Goal: Find specific page/section: Find specific page/section

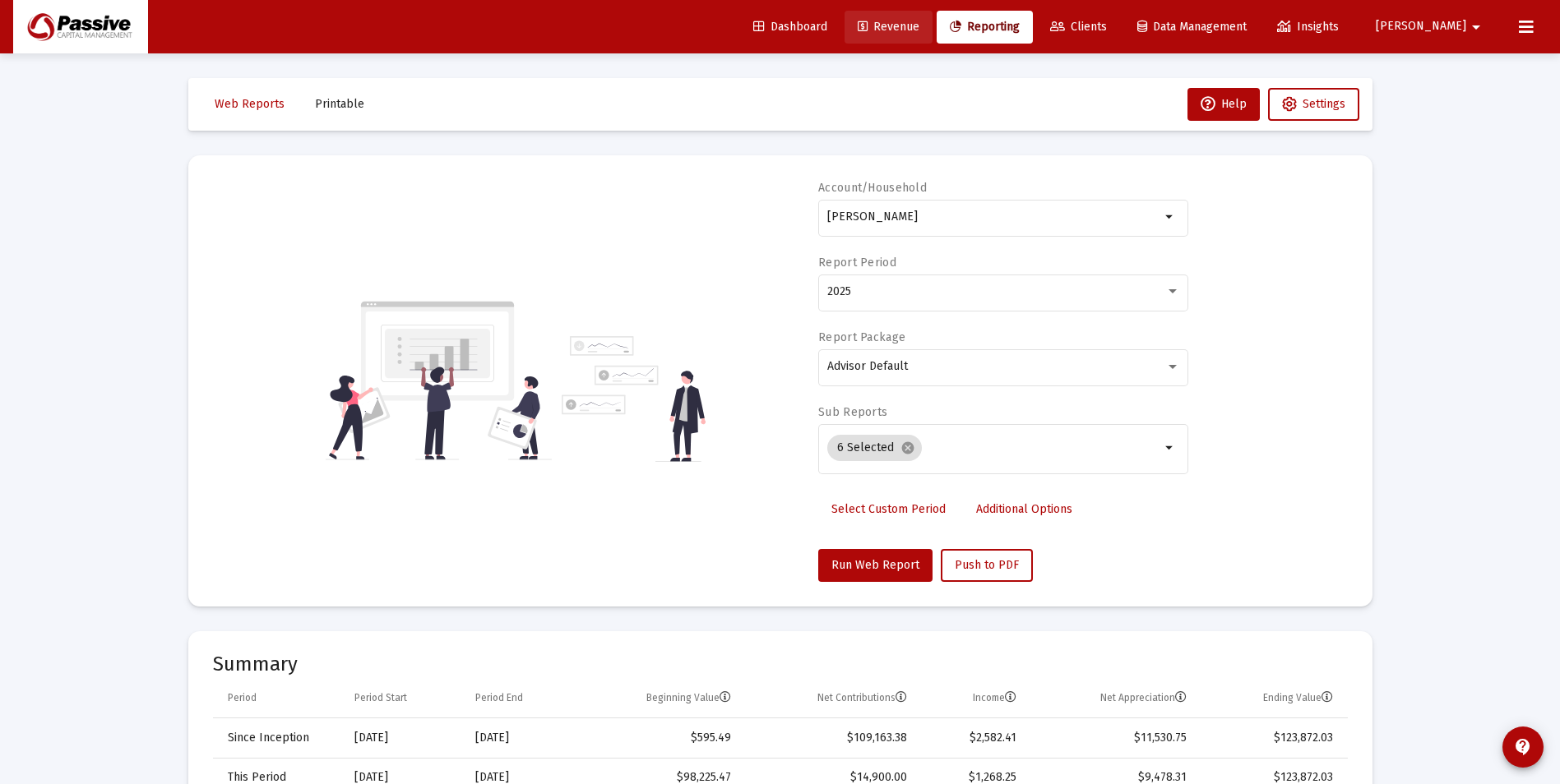
click at [919, 29] on span "Revenue" at bounding box center [888, 26] width 62 height 14
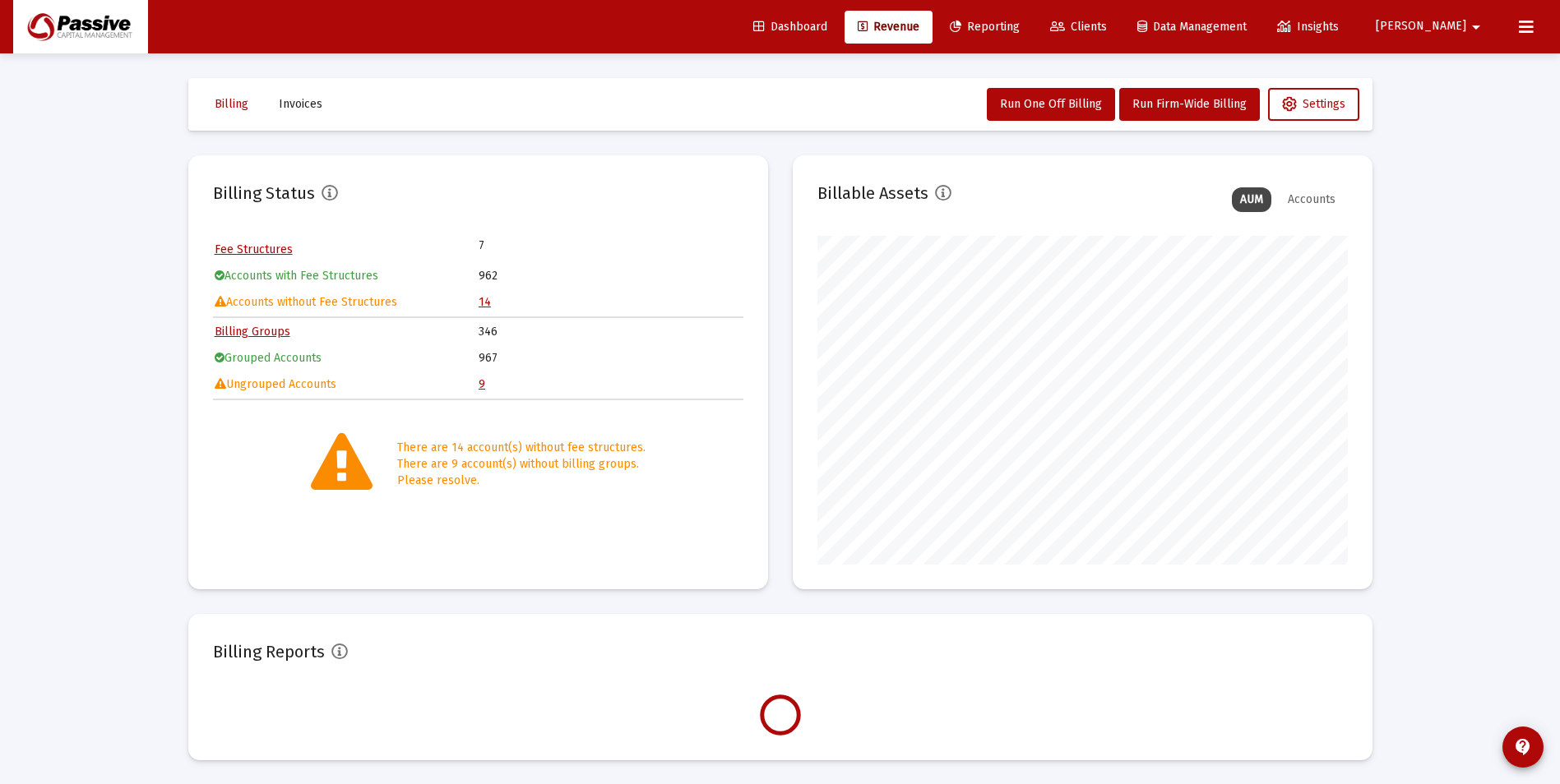
scroll to position [329, 530]
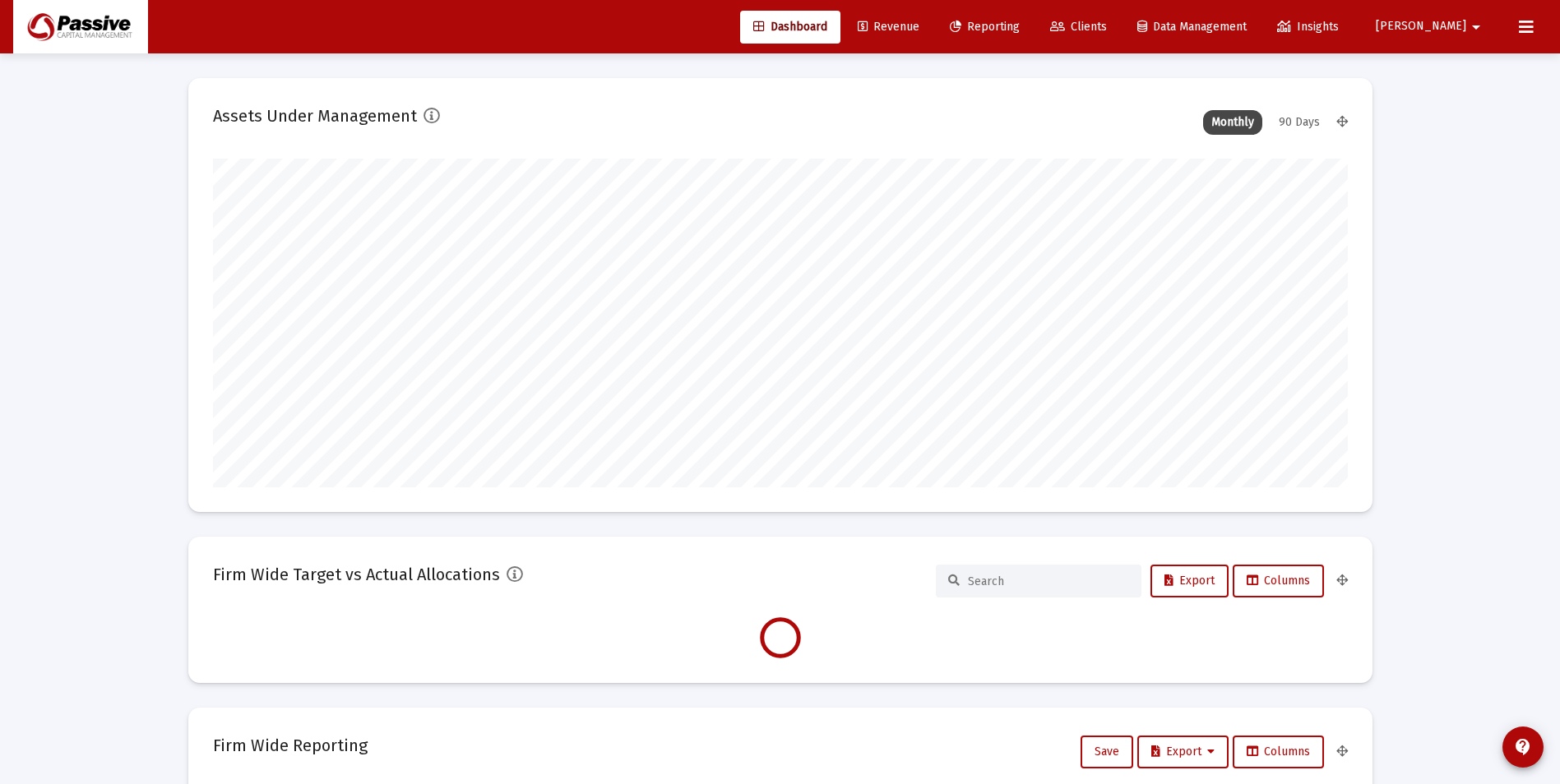
scroll to position [329, 611]
click at [1510, 34] on button at bounding box center [1526, 28] width 33 height 33
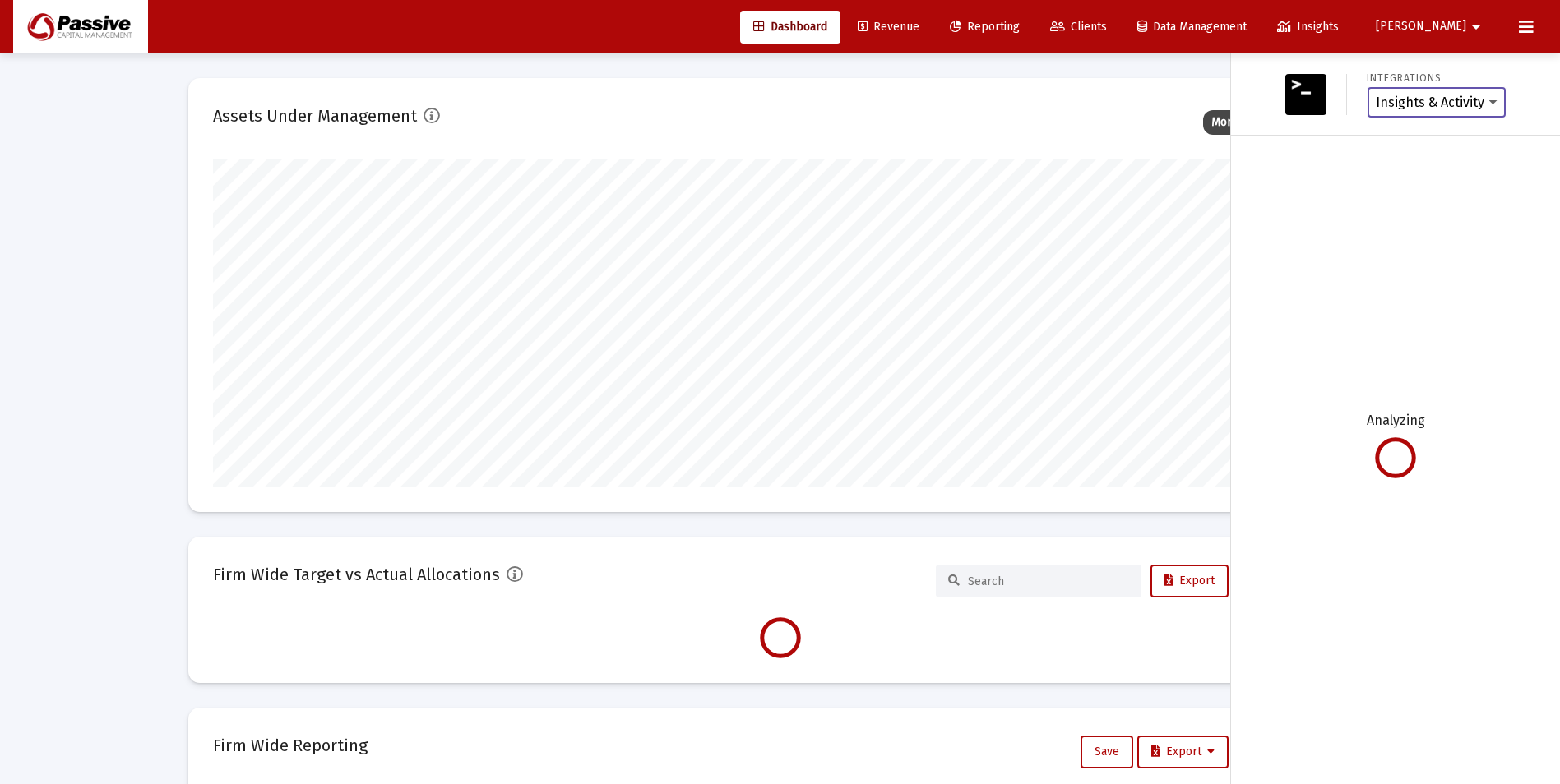
type input "2025-08-12"
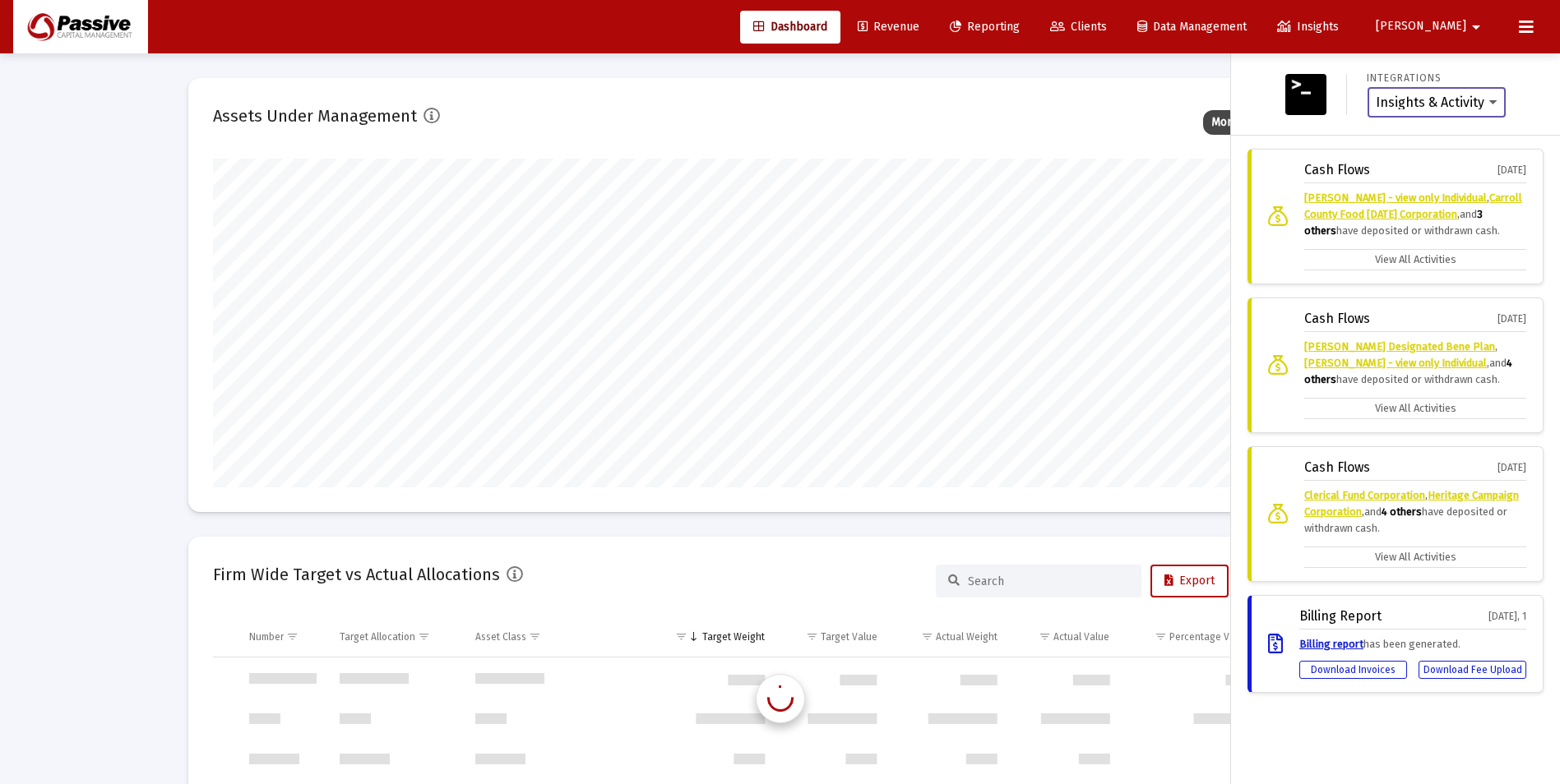
scroll to position [6313, 0]
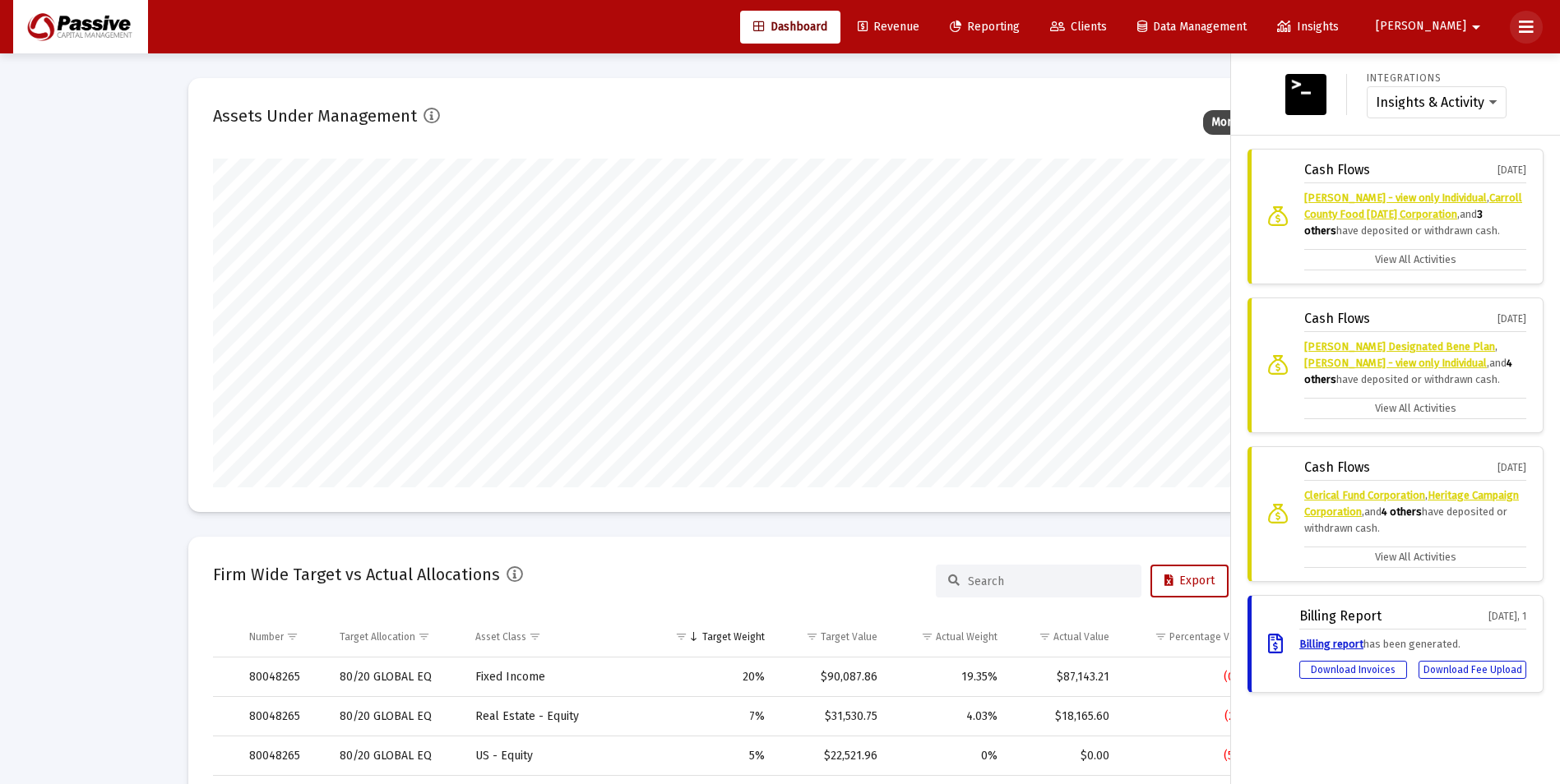
click at [1512, 19] on button at bounding box center [1526, 28] width 33 height 33
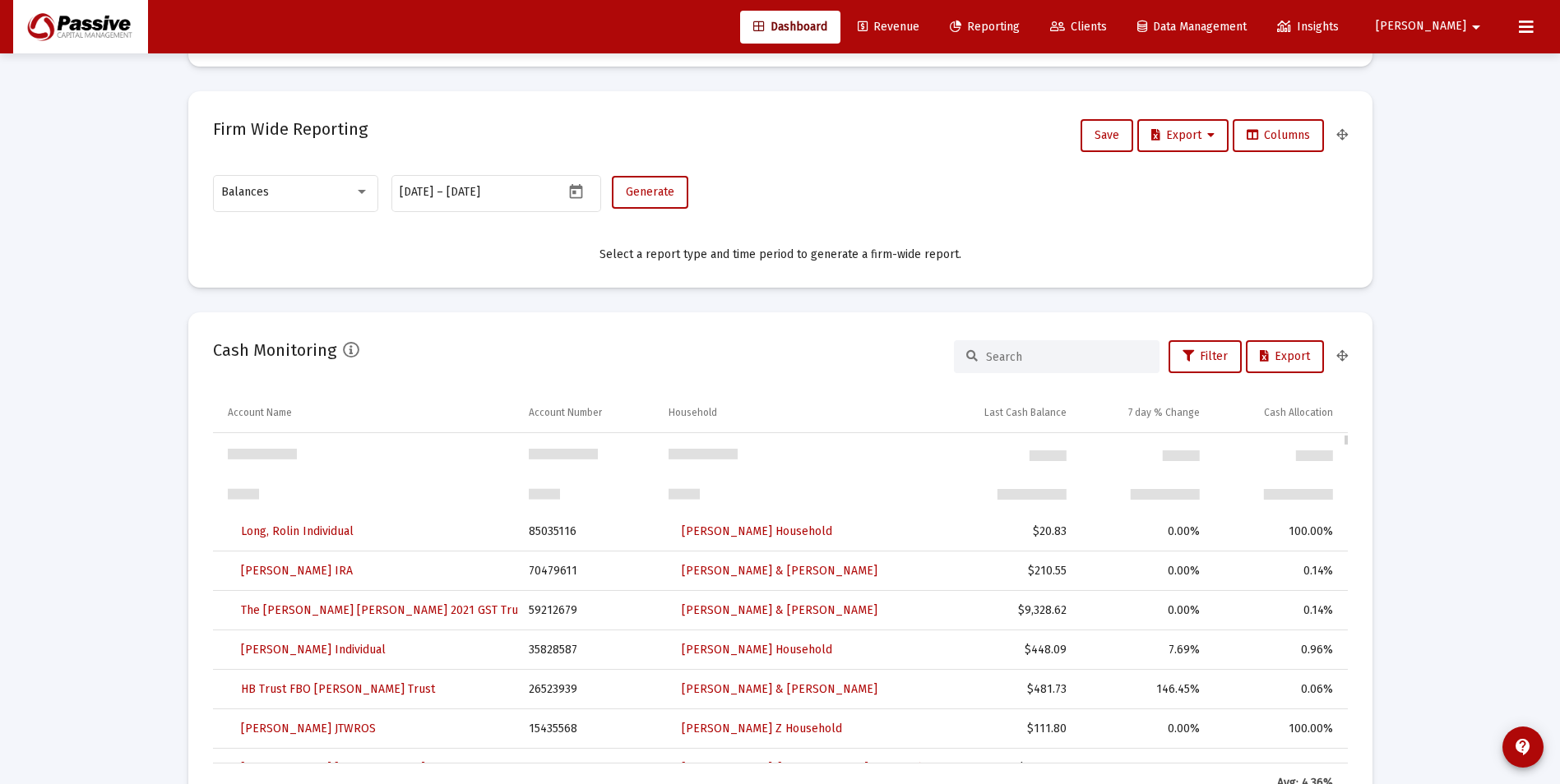
scroll to position [82, 0]
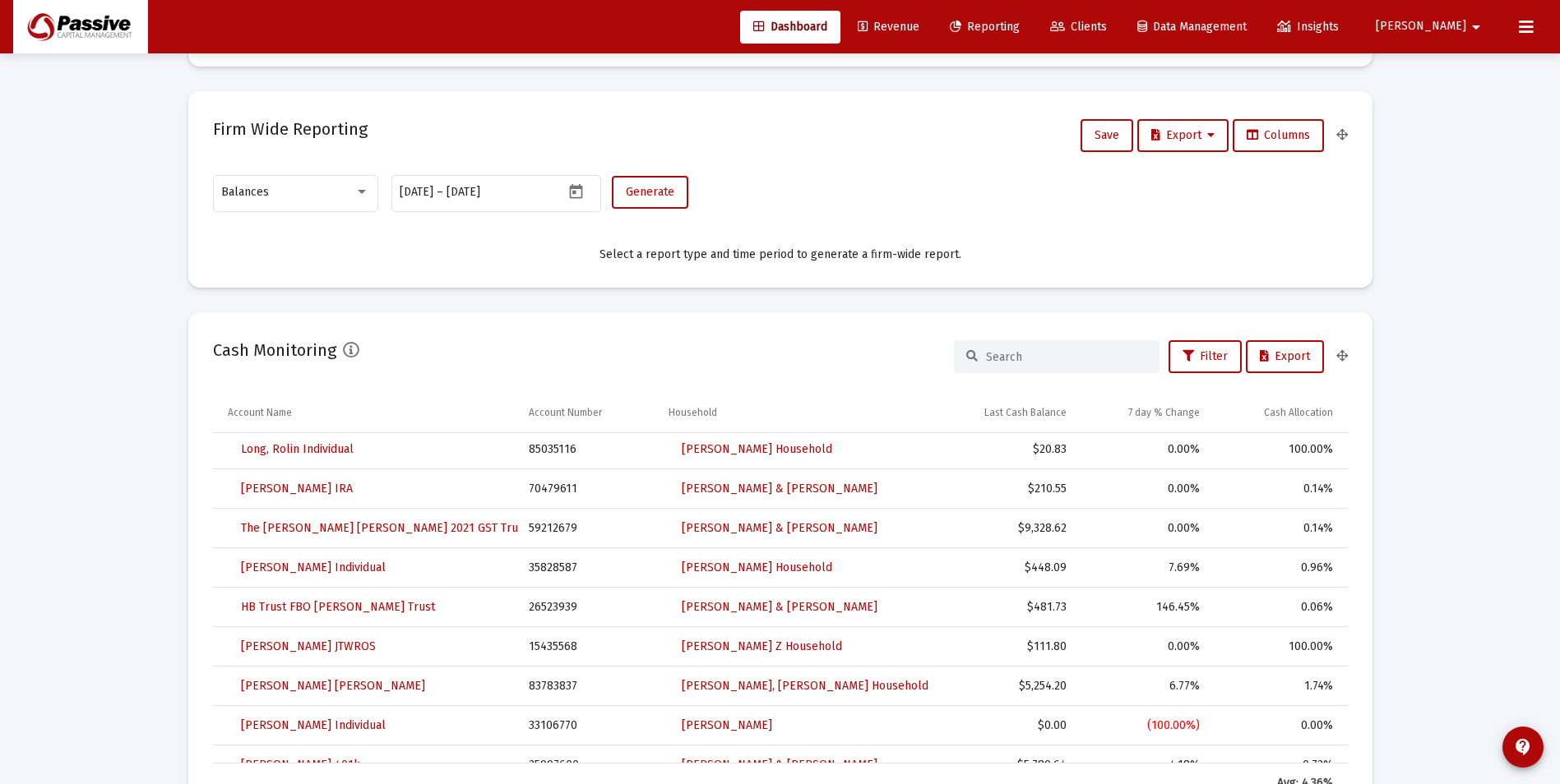
click at [1519, 22] on icon at bounding box center [1526, 27] width 15 height 19
